Goal: Task Accomplishment & Management: Manage account settings

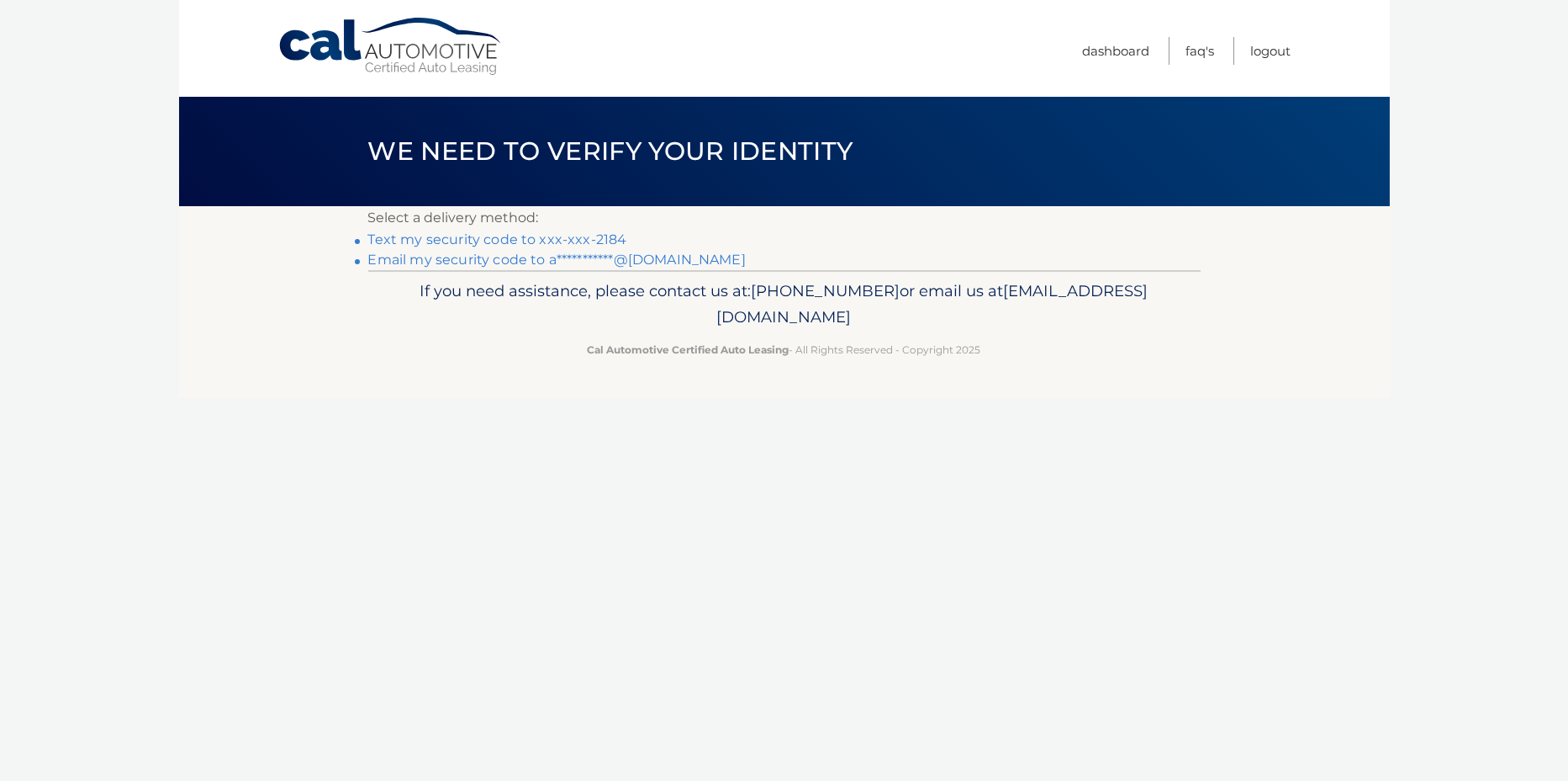
click at [593, 235] on link "Text my security code to xxx-xxx-2184" at bounding box center [497, 239] width 259 height 16
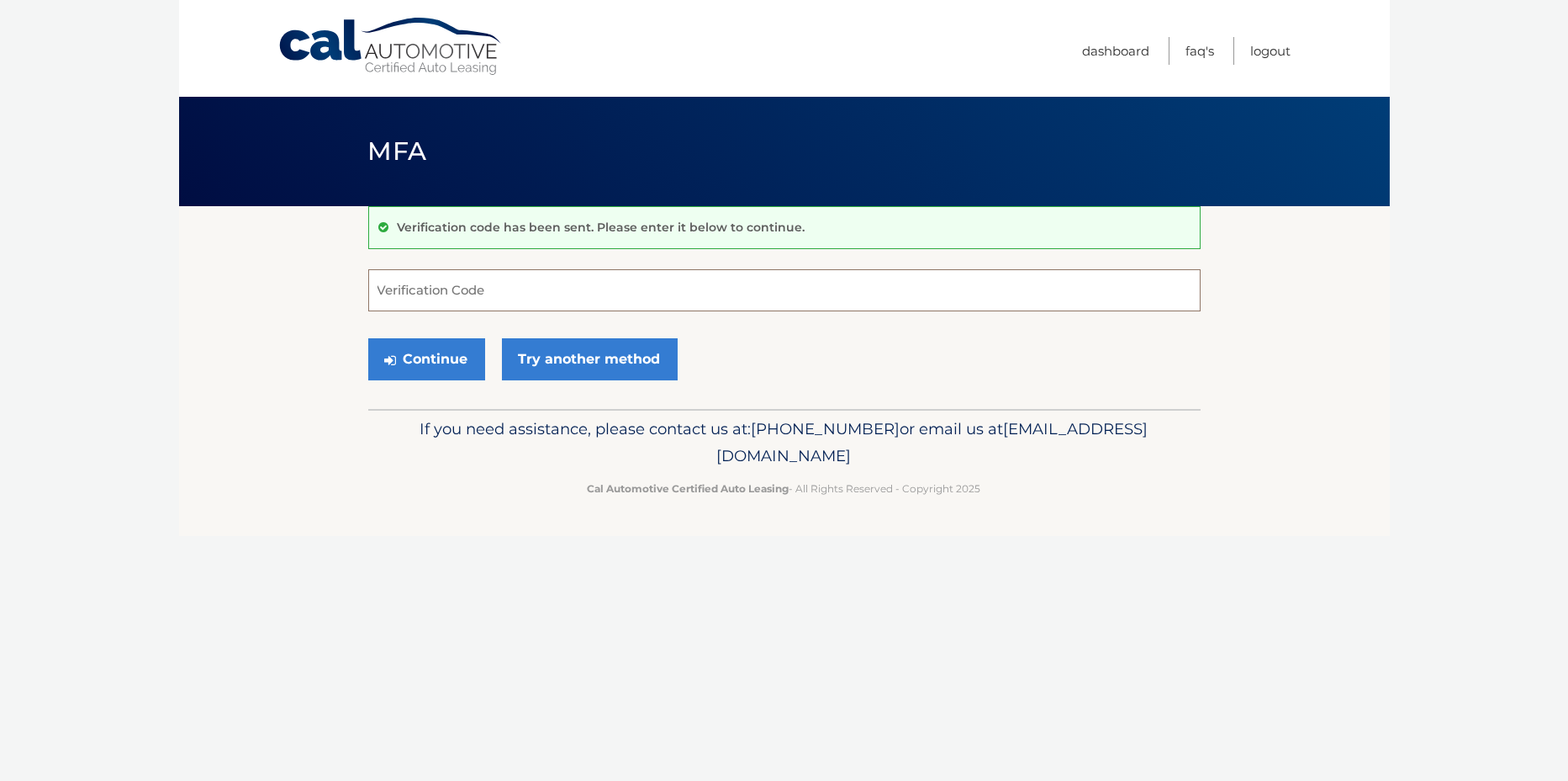
click at [540, 292] on input "Verification Code" at bounding box center [784, 290] width 833 height 42
type input "598490"
click at [439, 363] on button "Continue" at bounding box center [427, 359] width 117 height 42
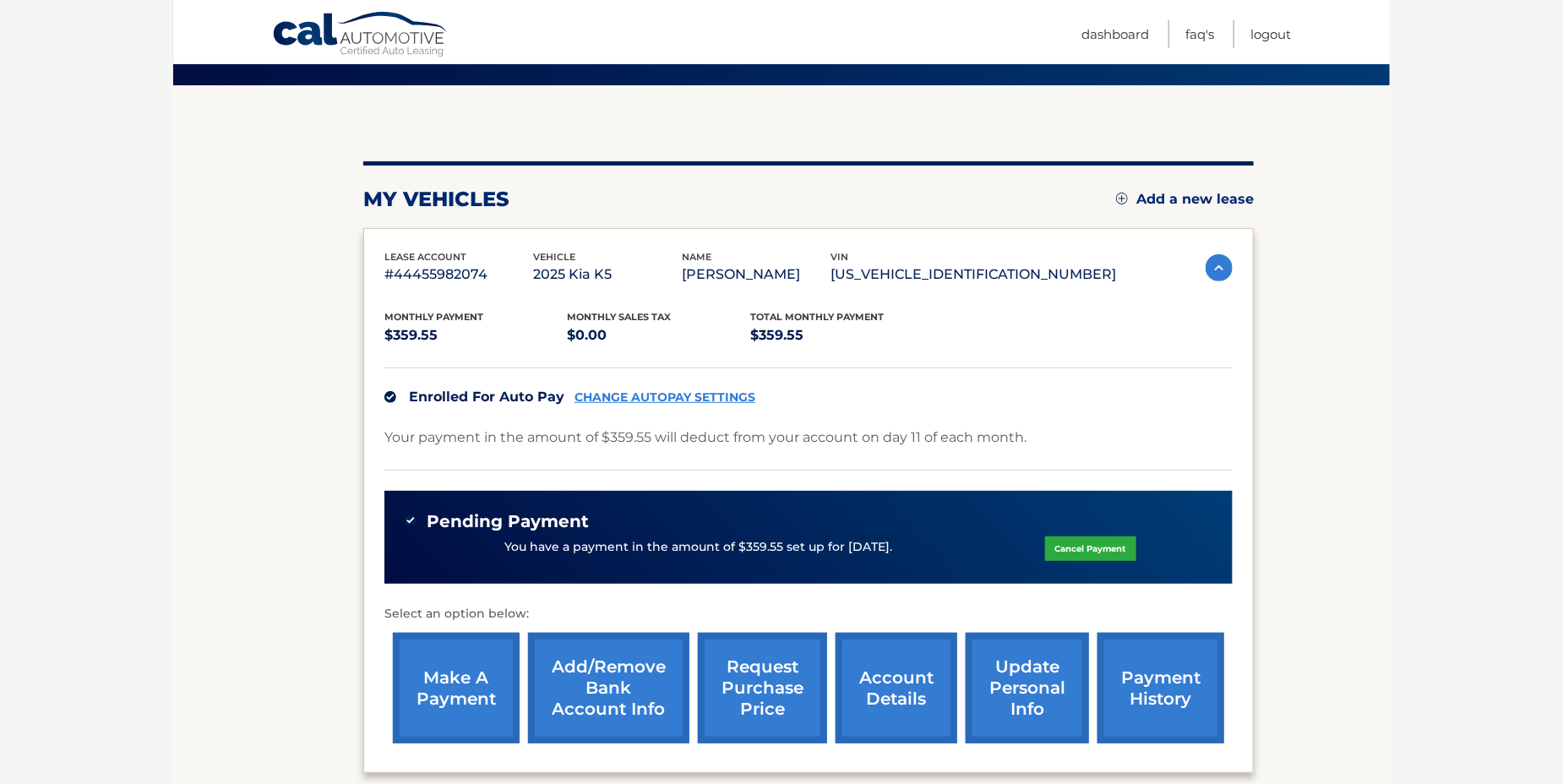
scroll to position [169, 0]
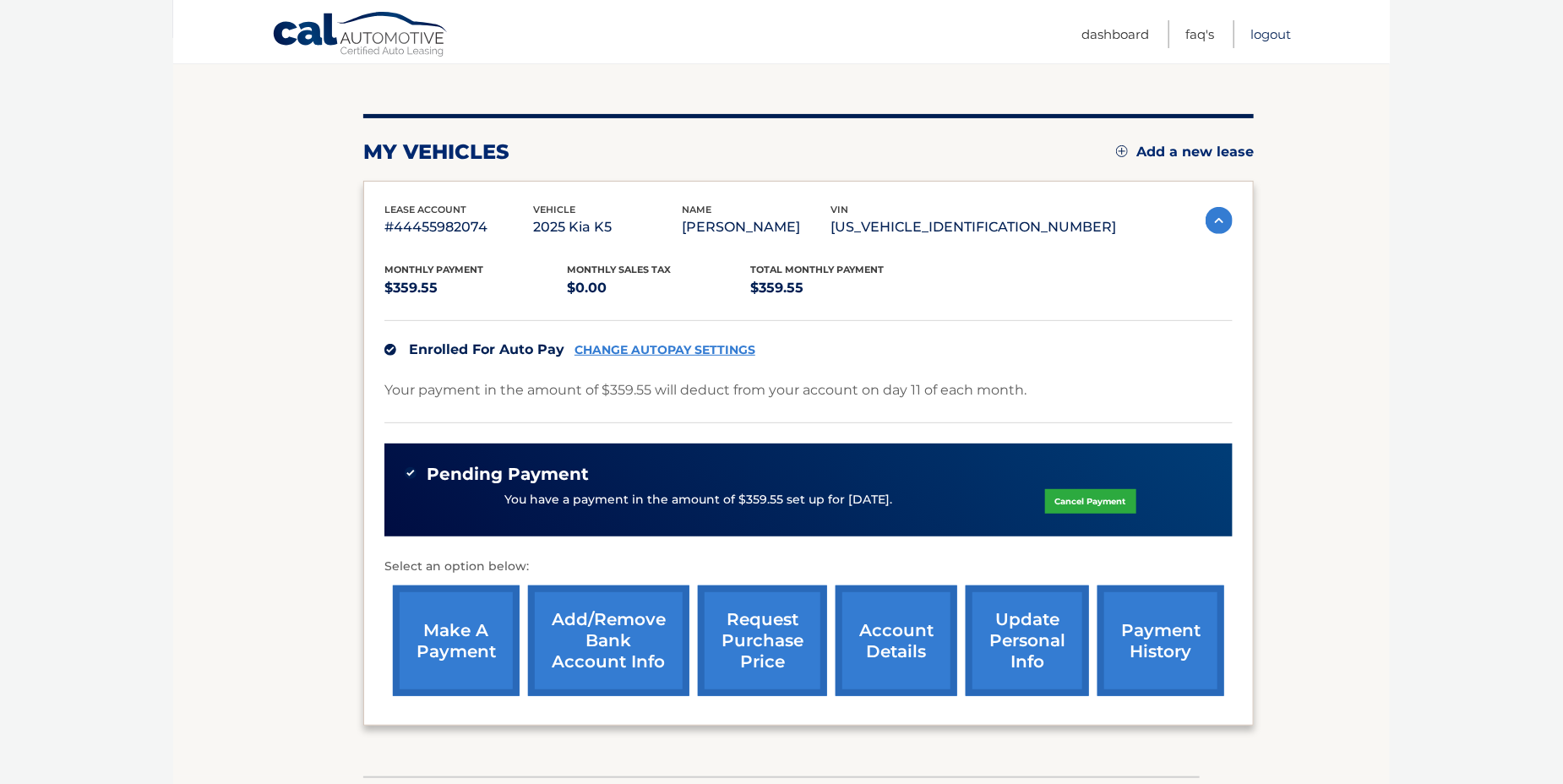
click at [1275, 40] on link "Logout" at bounding box center [1271, 34] width 40 height 28
